Goal: Use online tool/utility: Utilize a website feature to perform a specific function

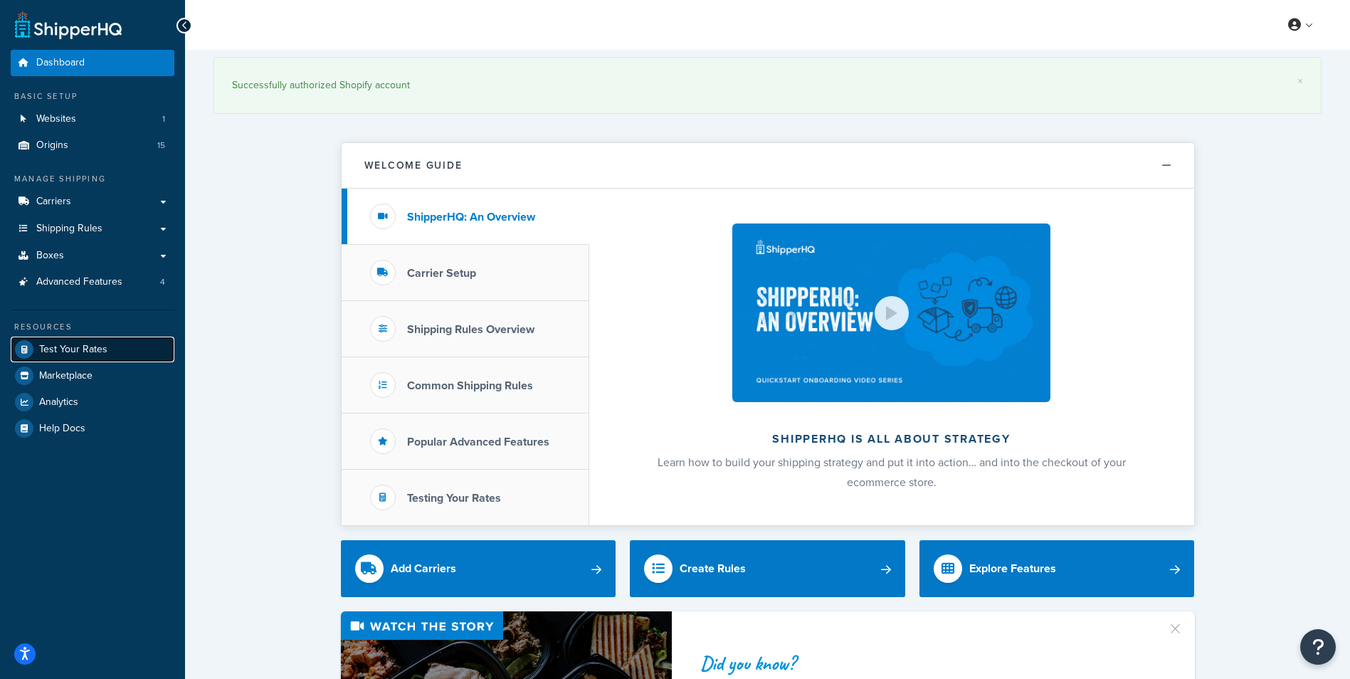
click at [83, 354] on span "Test Your Rates" at bounding box center [73, 350] width 68 height 12
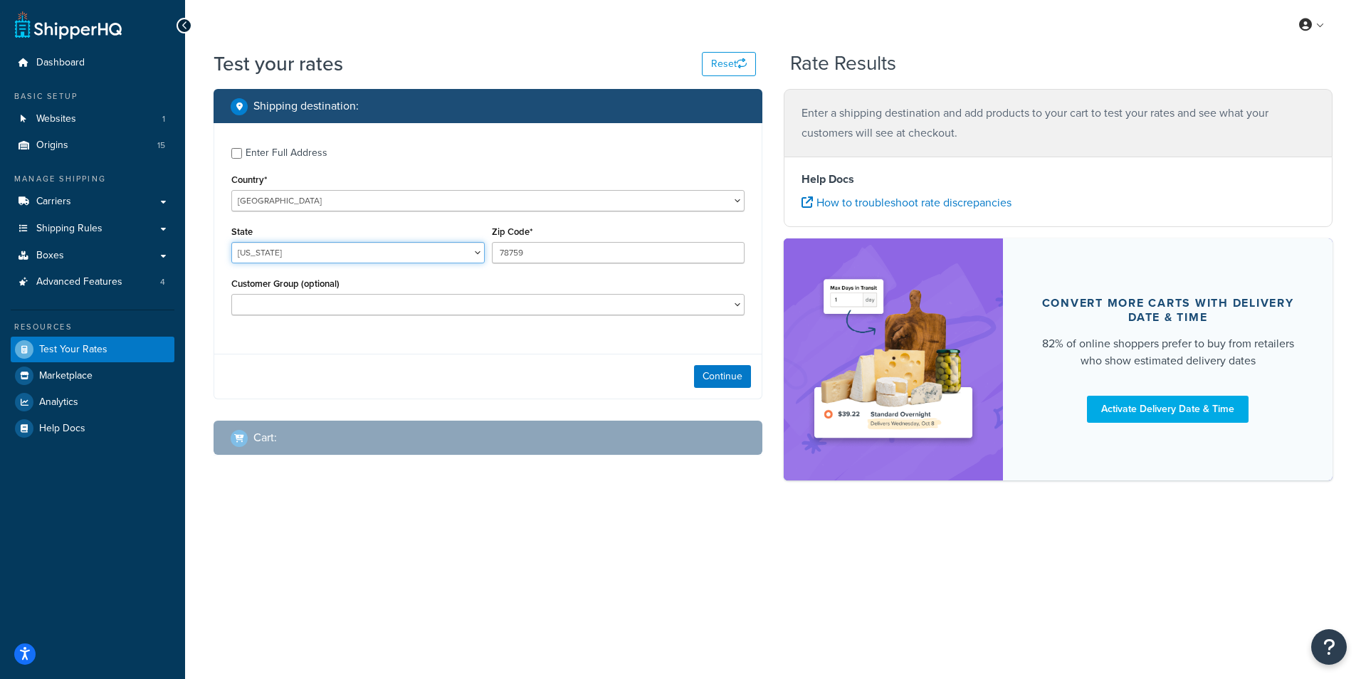
click at [439, 255] on select "[US_STATE] [US_STATE] [US_STATE] [US_STATE] [US_STATE] Armed Forces Americas Ar…" at bounding box center [357, 252] width 253 height 21
select select "TN"
click at [231, 242] on select "[US_STATE] [US_STATE] [US_STATE] [US_STATE] [US_STATE] Armed Forces Americas Ar…" at bounding box center [357, 252] width 253 height 21
drag, startPoint x: 546, startPoint y: 245, endPoint x: 453, endPoint y: 256, distance: 93.9
click at [453, 256] on div "State [US_STATE] [US_STATE] [US_STATE] [US_STATE] [US_STATE] Armed Forces Ameri…" at bounding box center [488, 248] width 520 height 52
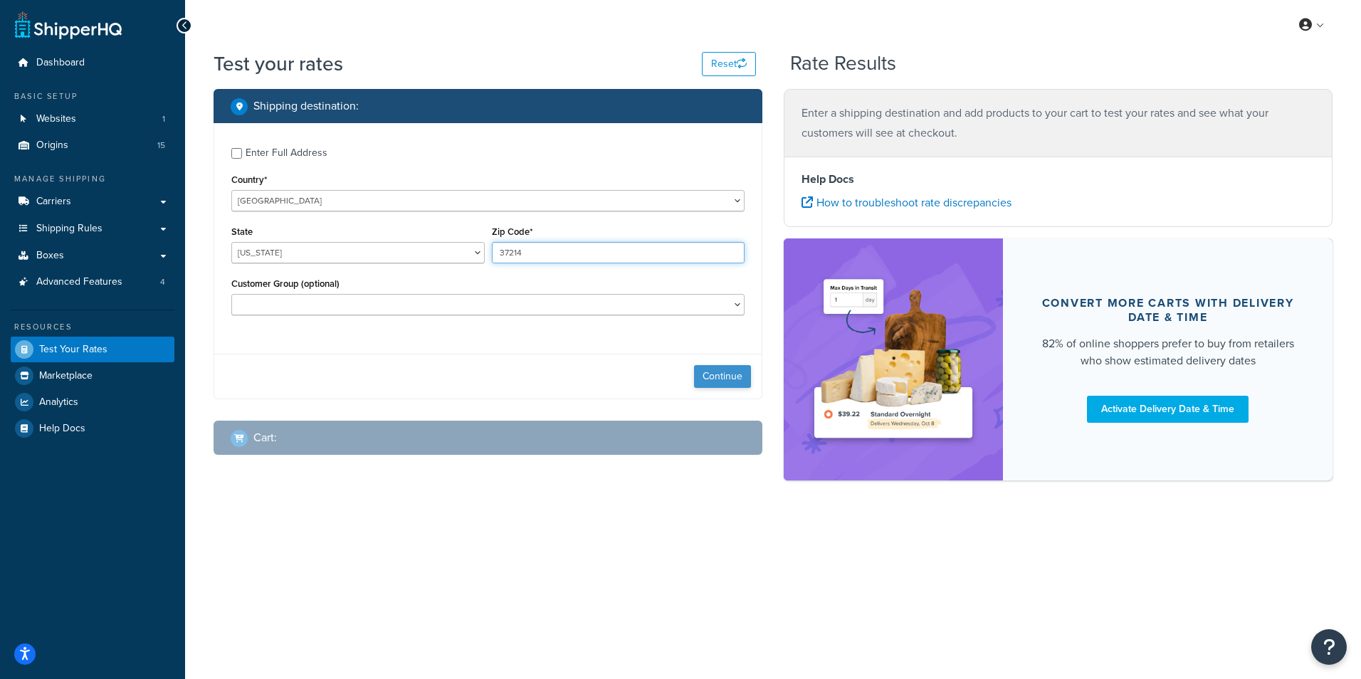
type input "37214"
click at [719, 378] on button "Continue" at bounding box center [722, 376] width 57 height 23
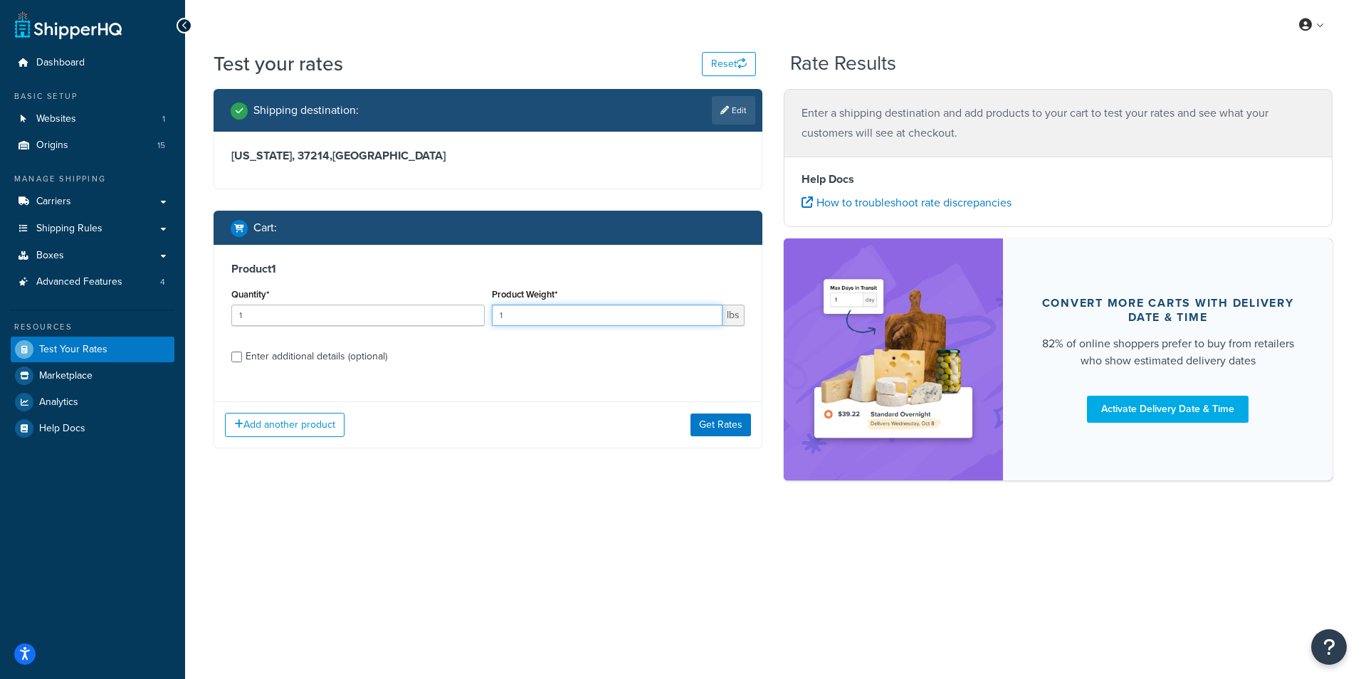
drag, startPoint x: 569, startPoint y: 317, endPoint x: 495, endPoint y: 317, distance: 74.0
click at [495, 317] on input "1" at bounding box center [607, 315] width 231 height 21
type input "62"
click at [295, 359] on div "Enter additional details (optional)" at bounding box center [317, 357] width 142 height 20
click at [242, 359] on input "Enter additional details (optional)" at bounding box center [236, 357] width 11 height 11
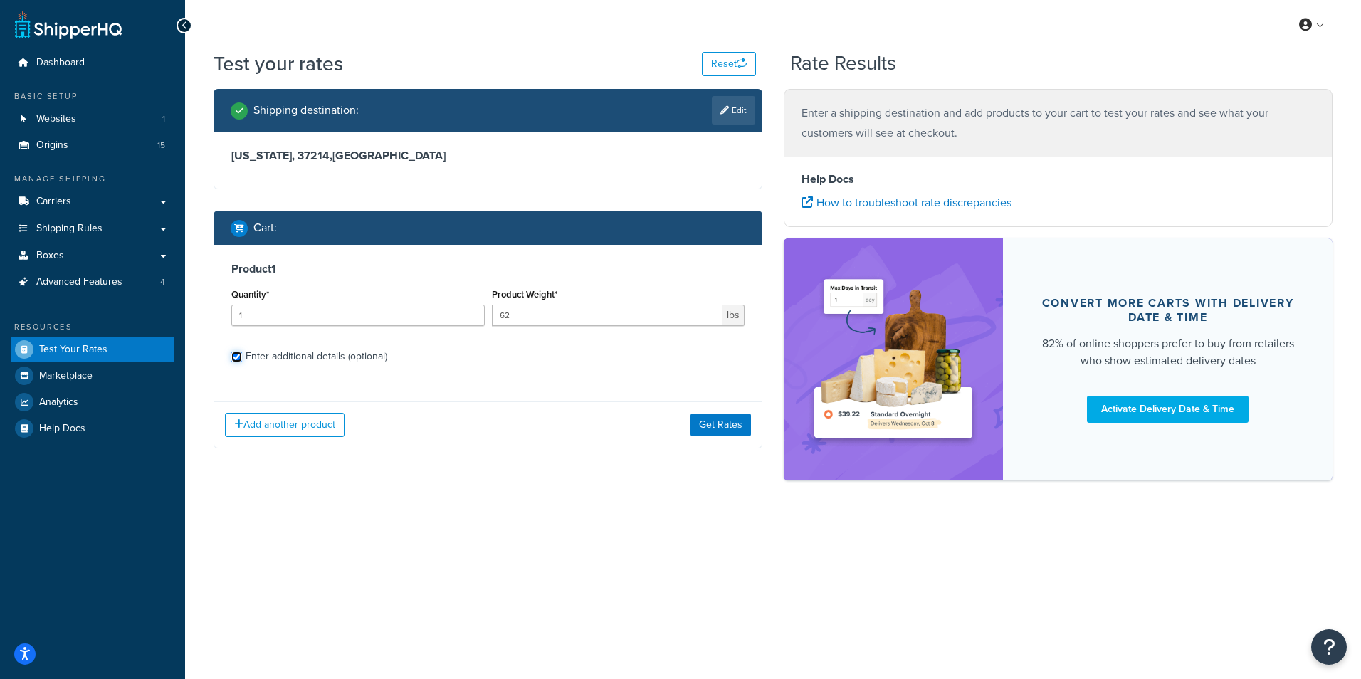
checkbox input "true"
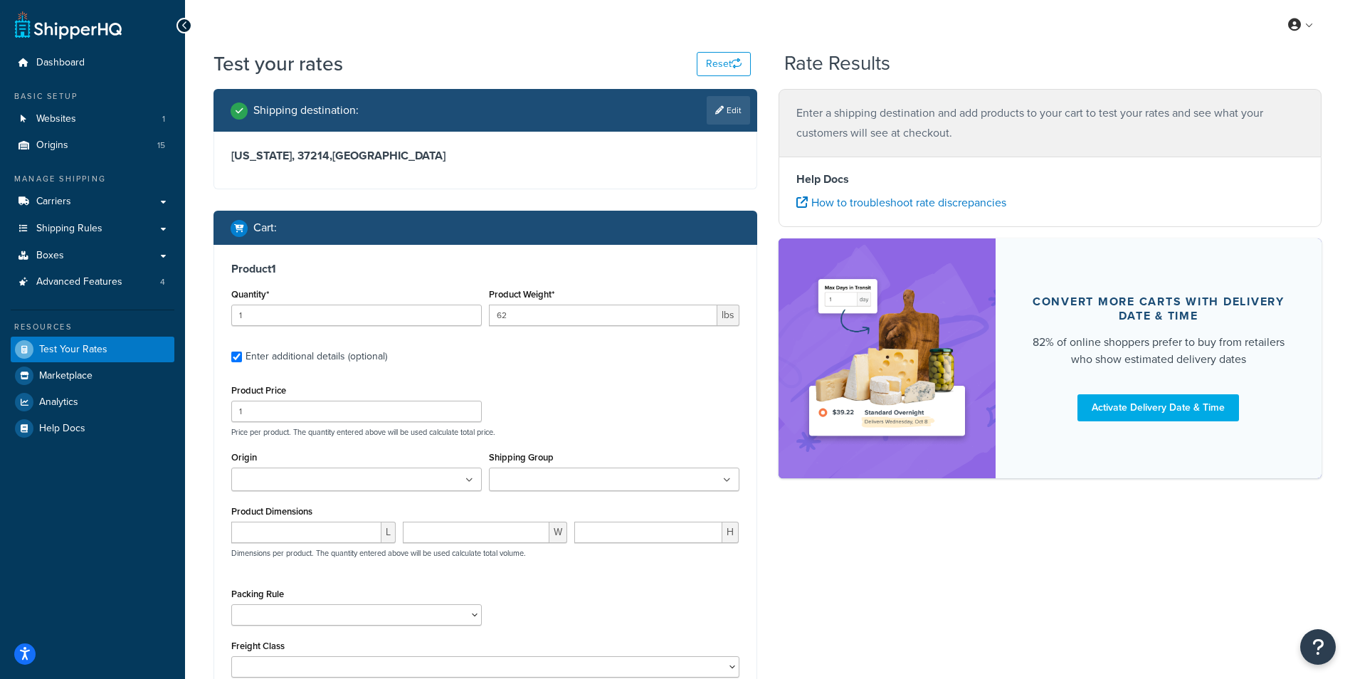
click at [418, 490] on ul at bounding box center [356, 479] width 251 height 23
type input "schu"
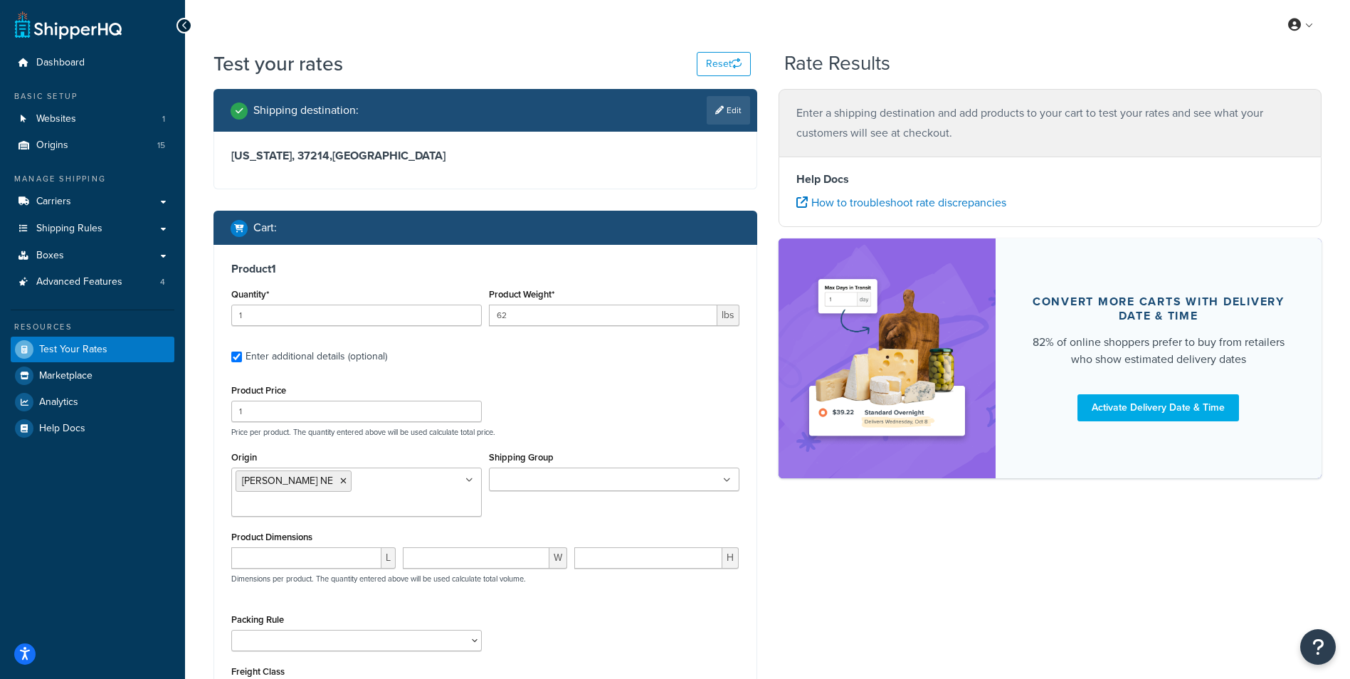
click at [792, 599] on div "Shipping destination : Edit [US_STATE], 37214 , [GEOGRAPHIC_DATA] Cart : Produc…" at bounding box center [767, 449] width 1129 height 721
click at [338, 547] on input "number" at bounding box center [306, 557] width 150 height 21
type input "82"
type input "11"
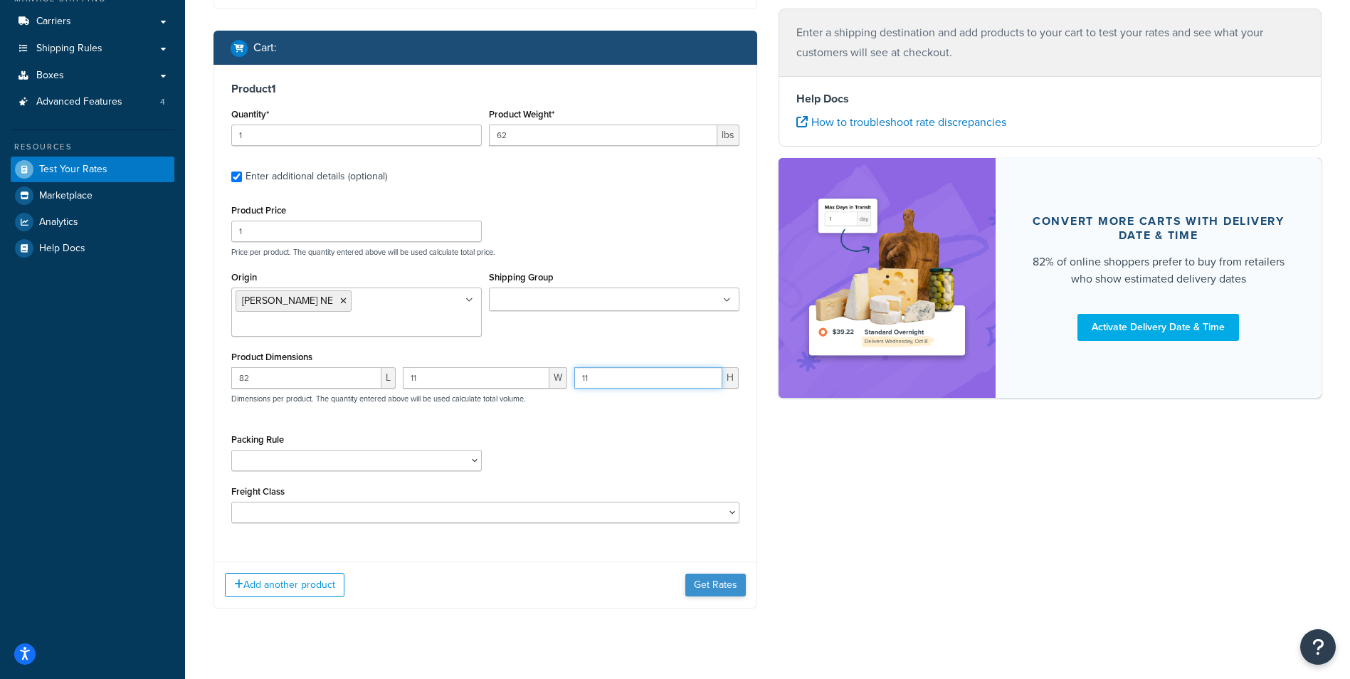
type input "11"
click at [724, 574] on button "Get Rates" at bounding box center [715, 585] width 60 height 23
